Goal: Task Accomplishment & Management: Use online tool/utility

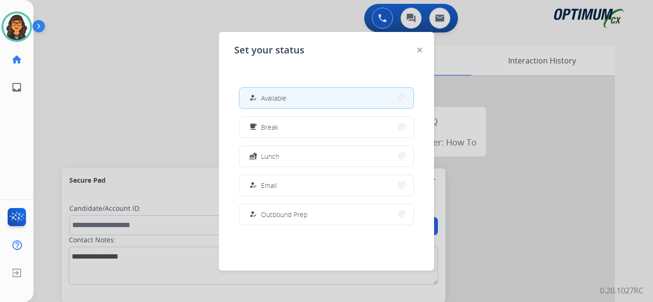
click at [258, 124] on div "free_breakfast" at bounding box center [254, 126] width 14 height 11
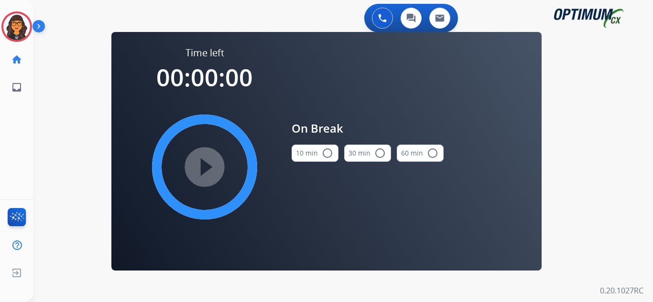
click at [302, 143] on div "10 min radio_button_unchecked" at bounding box center [314, 153] width 47 height 32
click at [307, 154] on button "10 min radio_button_unchecked" at bounding box center [314, 153] width 47 height 17
click at [210, 162] on mat-icon "play_circle_filled" at bounding box center [204, 166] width 11 height 11
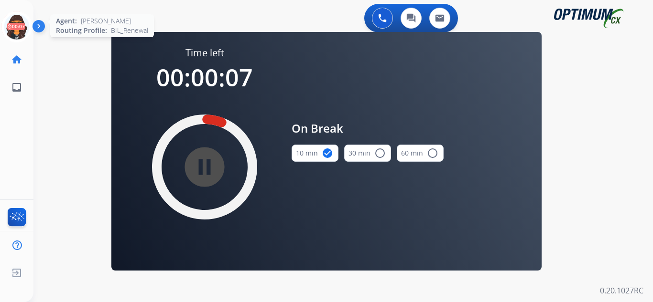
drag, startPoint x: 14, startPoint y: 31, endPoint x: 32, endPoint y: 35, distance: 17.8
click at [14, 31] on icon at bounding box center [16, 26] width 31 height 31
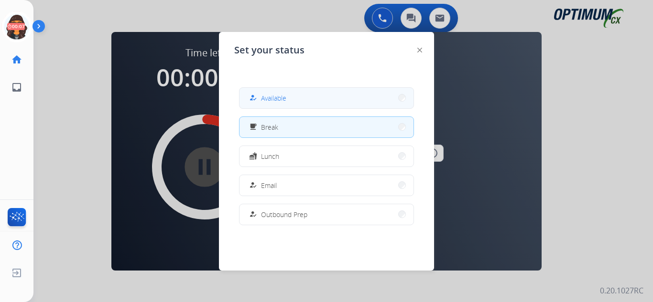
click at [270, 94] on span "Available" at bounding box center [273, 98] width 25 height 10
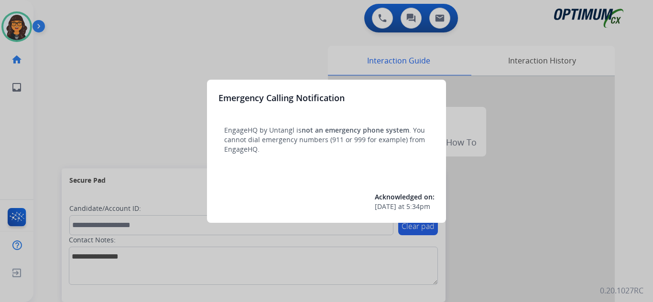
click at [51, 11] on div at bounding box center [326, 151] width 653 height 302
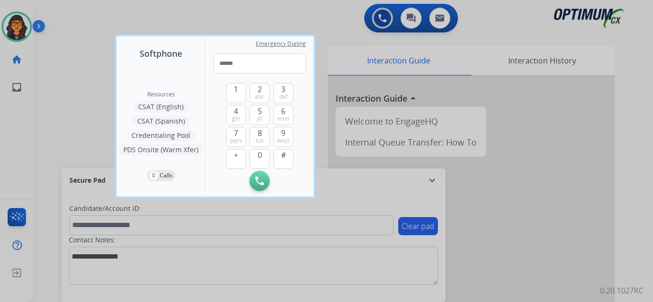
click at [51, 11] on div at bounding box center [326, 151] width 653 height 302
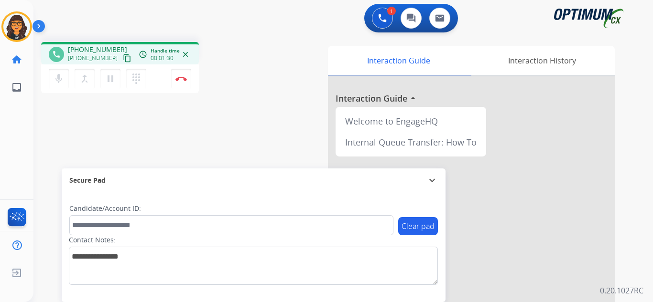
click at [123, 58] on mat-icon "content_copy" at bounding box center [127, 58] width 9 height 9
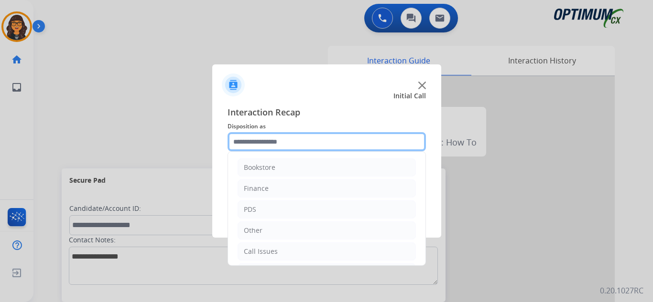
click at [260, 144] on input "text" at bounding box center [326, 141] width 198 height 19
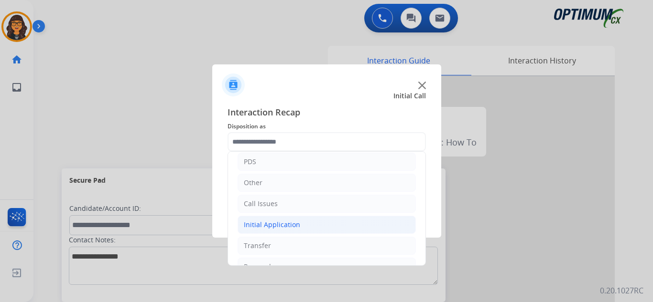
click at [273, 231] on li "Initial Application" at bounding box center [326, 225] width 178 height 18
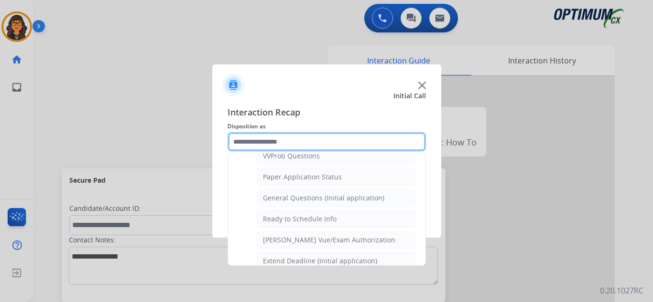
scroll to position [573, 0]
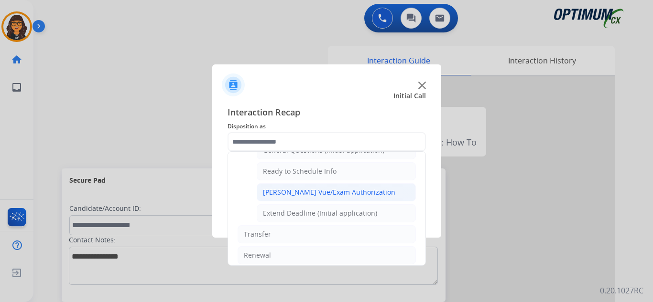
click at [317, 189] on div "[PERSON_NAME] Vue/Exam Authorization" at bounding box center [329, 193] width 132 height 10
type input "**********"
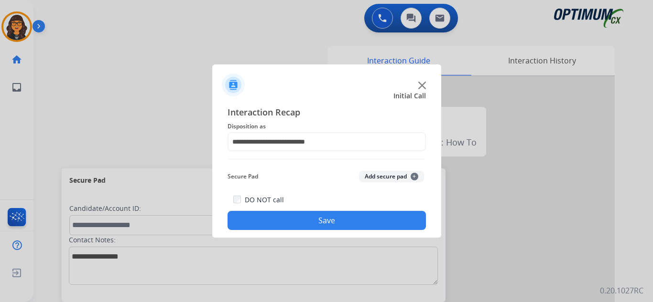
click at [320, 218] on button "Save" at bounding box center [326, 220] width 198 height 19
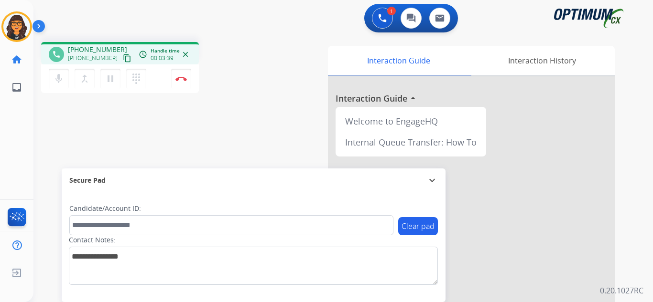
drag, startPoint x: 114, startPoint y: 58, endPoint x: 122, endPoint y: 31, distance: 28.4
click at [123, 58] on mat-icon "content_copy" at bounding box center [127, 58] width 9 height 9
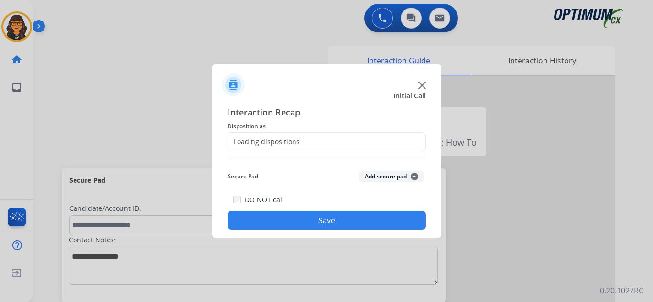
click at [182, 79] on div at bounding box center [326, 151] width 653 height 302
drag, startPoint x: 261, startPoint y: 156, endPoint x: 264, endPoint y: 140, distance: 16.4
click at [262, 151] on div "Interaction Recap Disposition as Secure Pad Add secure pad + DO NOT call Save" at bounding box center [326, 168] width 198 height 125
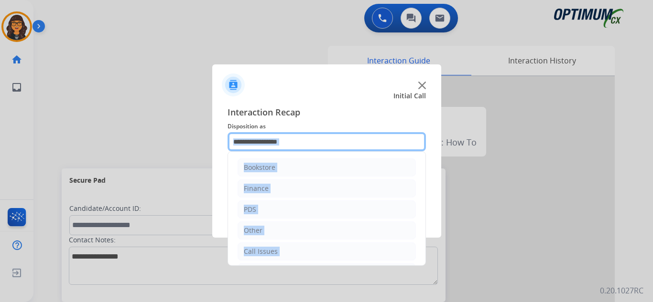
click at [273, 139] on input "text" at bounding box center [326, 141] width 198 height 19
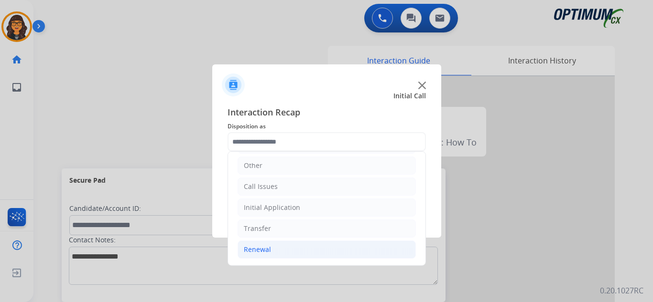
click at [262, 246] on div "Renewal" at bounding box center [257, 250] width 27 height 10
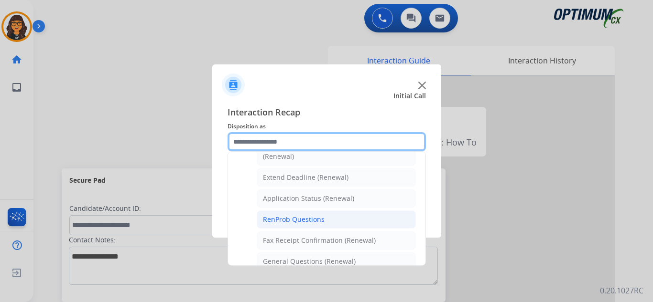
scroll to position [208, 0]
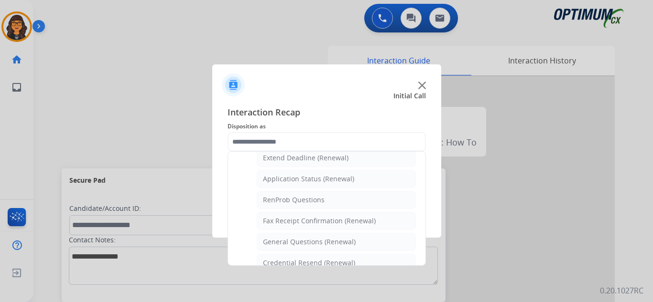
click at [311, 239] on div "General Questions (Renewal)" at bounding box center [309, 242] width 93 height 10
type input "**********"
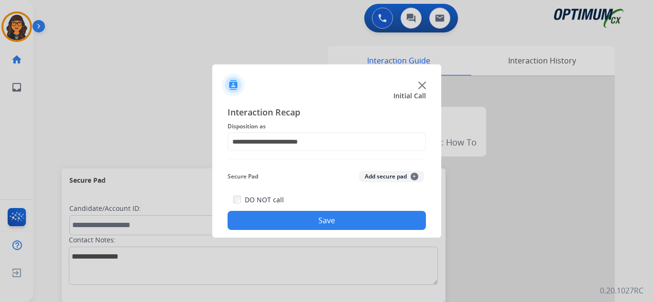
click at [315, 204] on div "DO NOT call Save" at bounding box center [326, 212] width 198 height 36
click at [322, 223] on button "Save" at bounding box center [326, 220] width 198 height 19
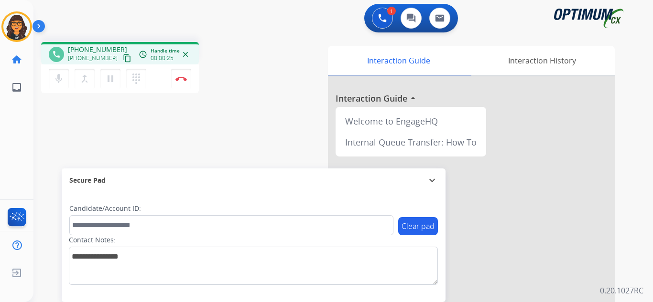
click at [123, 54] on mat-icon "content_copy" at bounding box center [127, 58] width 9 height 9
click at [110, 77] on mat-icon "pause" at bounding box center [110, 78] width 11 height 11
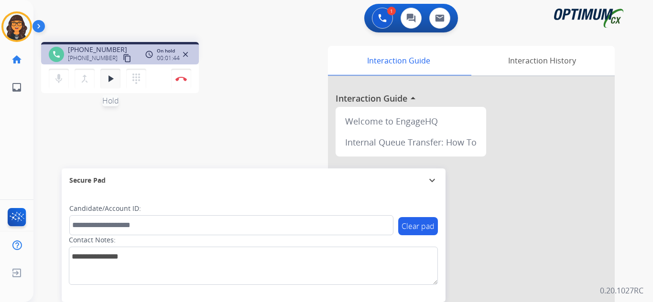
click at [107, 80] on mat-icon "play_arrow" at bounding box center [110, 78] width 11 height 11
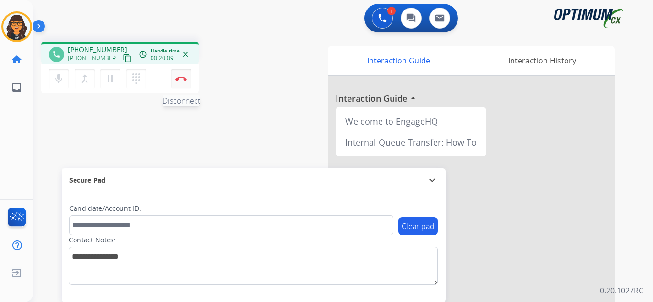
click at [184, 74] on button "Disconnect" at bounding box center [181, 79] width 20 height 20
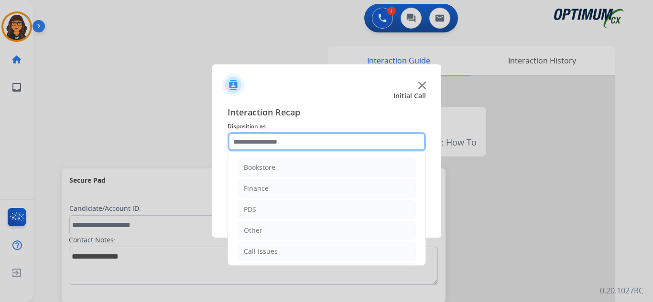
click at [267, 140] on input "text" at bounding box center [326, 141] width 198 height 19
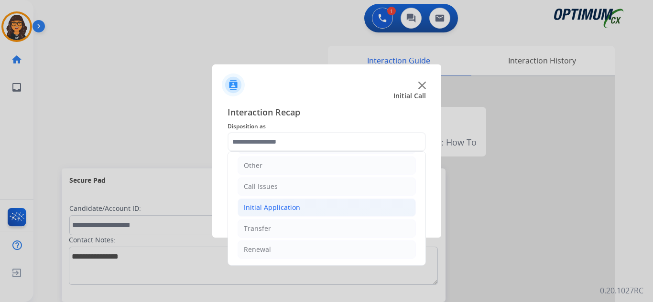
click at [282, 212] on div "Initial Application" at bounding box center [272, 208] width 56 height 10
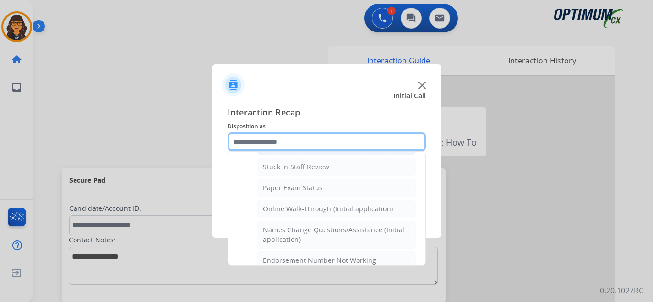
scroll to position [113, 0]
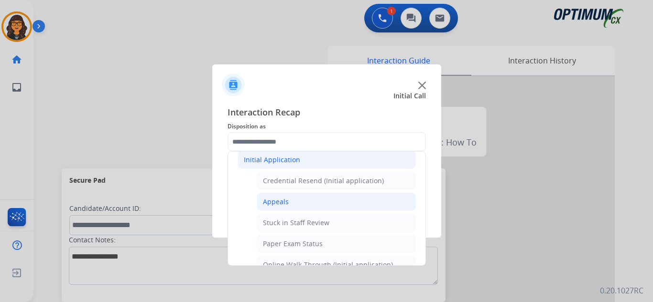
click at [273, 199] on div "Appeals" at bounding box center [276, 202] width 26 height 10
type input "*******"
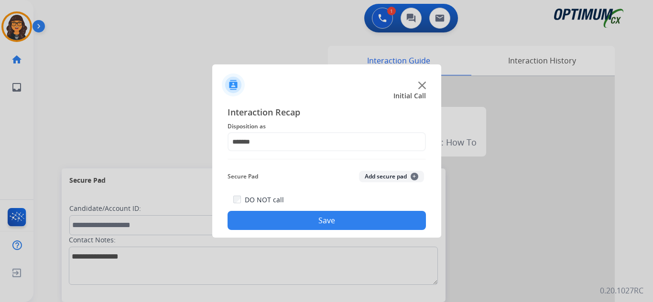
click at [292, 221] on button "Save" at bounding box center [326, 220] width 198 height 19
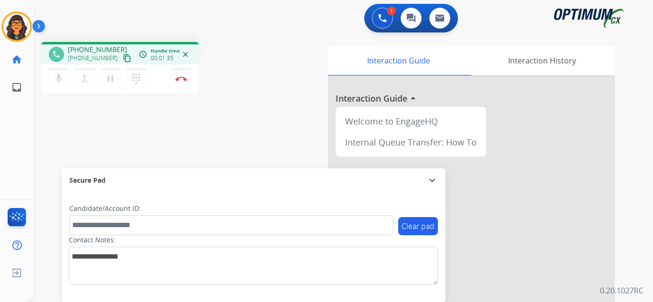
click at [123, 56] on mat-icon "content_copy" at bounding box center [127, 58] width 9 height 9
click at [181, 78] on img at bounding box center [180, 78] width 11 height 5
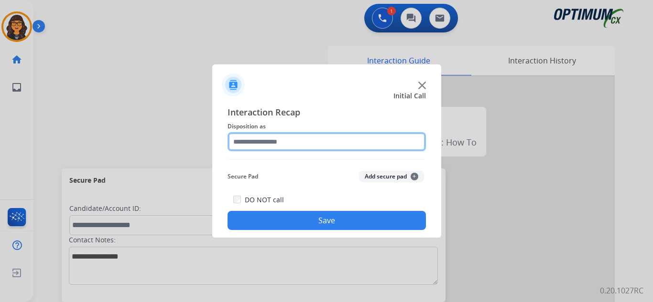
click at [265, 140] on input "text" at bounding box center [326, 141] width 198 height 19
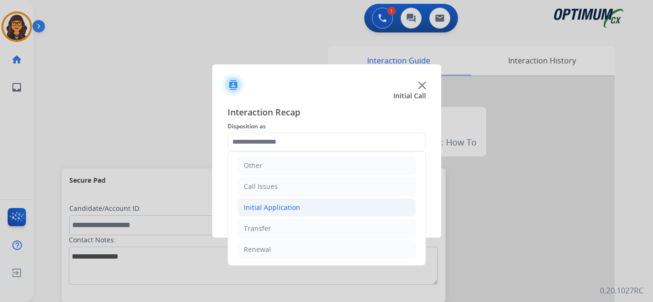
click at [282, 203] on div "Initial Application" at bounding box center [272, 208] width 56 height 10
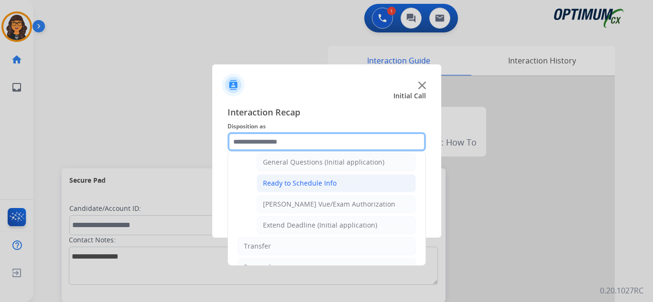
scroll to position [531, 0]
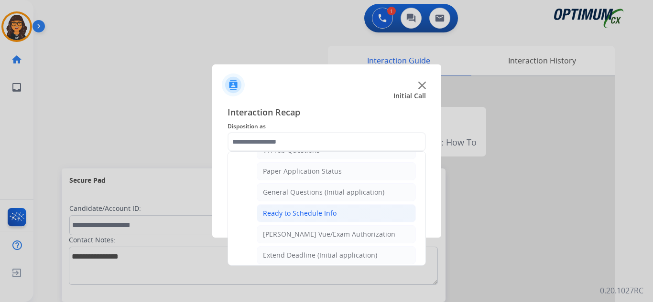
click at [318, 213] on div "Ready to Schedule Info" at bounding box center [300, 214] width 74 height 10
type input "**********"
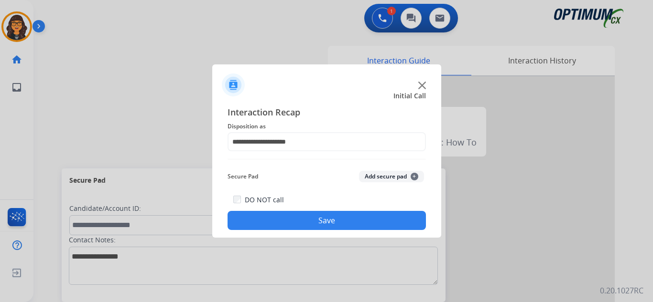
click at [318, 215] on button "Save" at bounding box center [326, 220] width 198 height 19
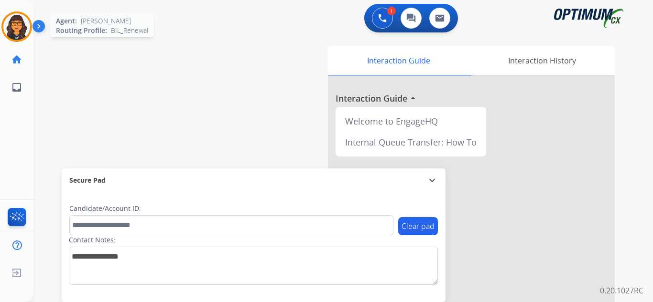
click at [10, 26] on img at bounding box center [16, 26] width 27 height 27
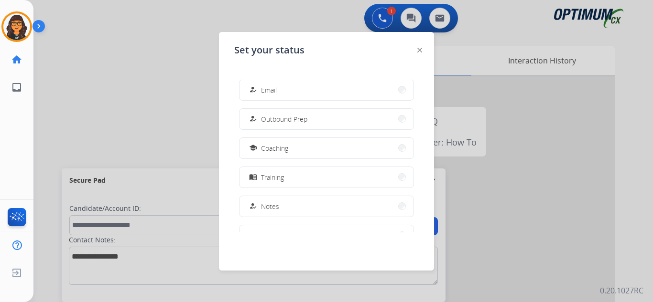
scroll to position [238, 0]
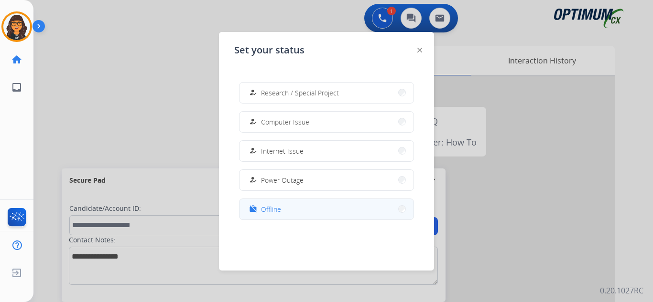
click at [270, 206] on span "Offline" at bounding box center [271, 209] width 20 height 10
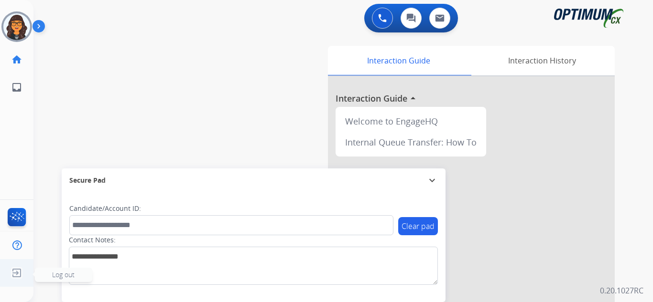
click at [13, 276] on img at bounding box center [16, 273] width 17 height 18
